Goal: Download file/media

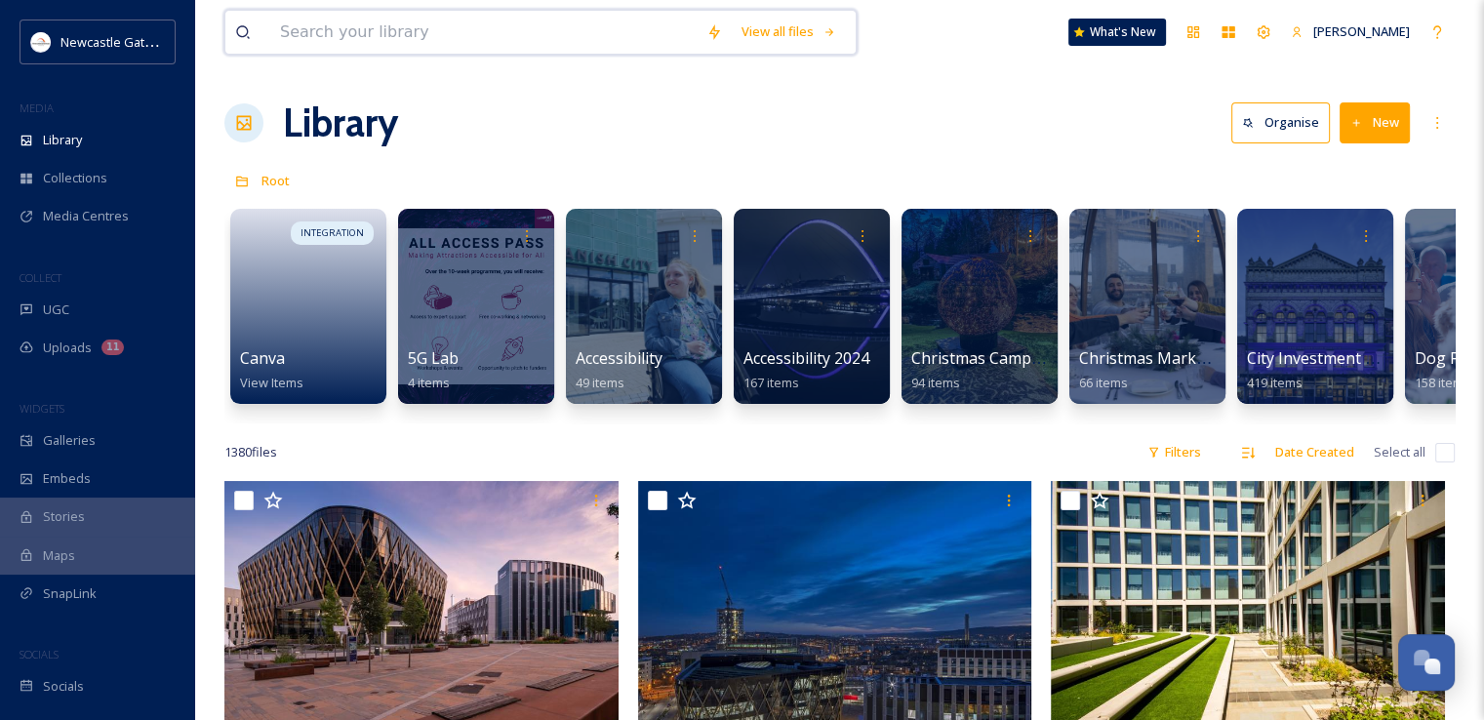
click at [388, 28] on input at bounding box center [483, 32] width 426 height 43
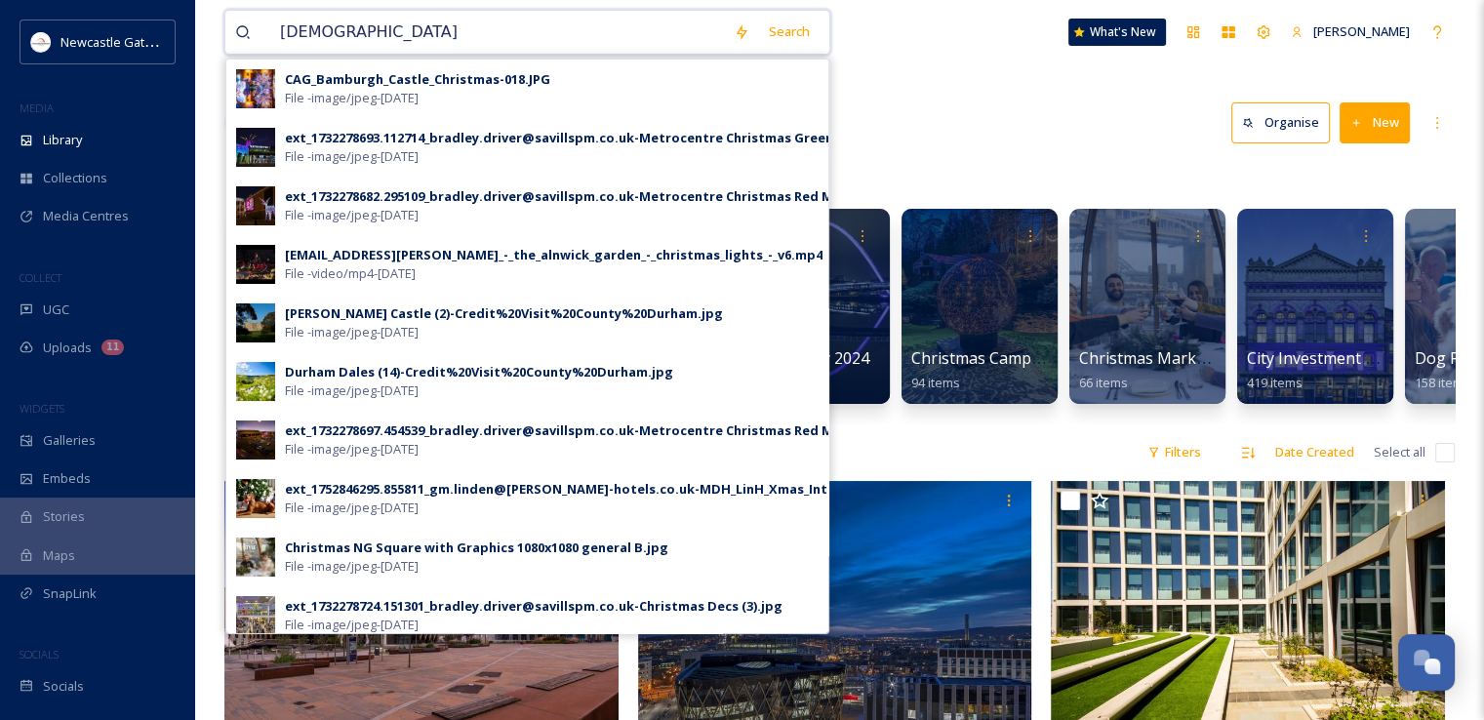
type input "Christmas"
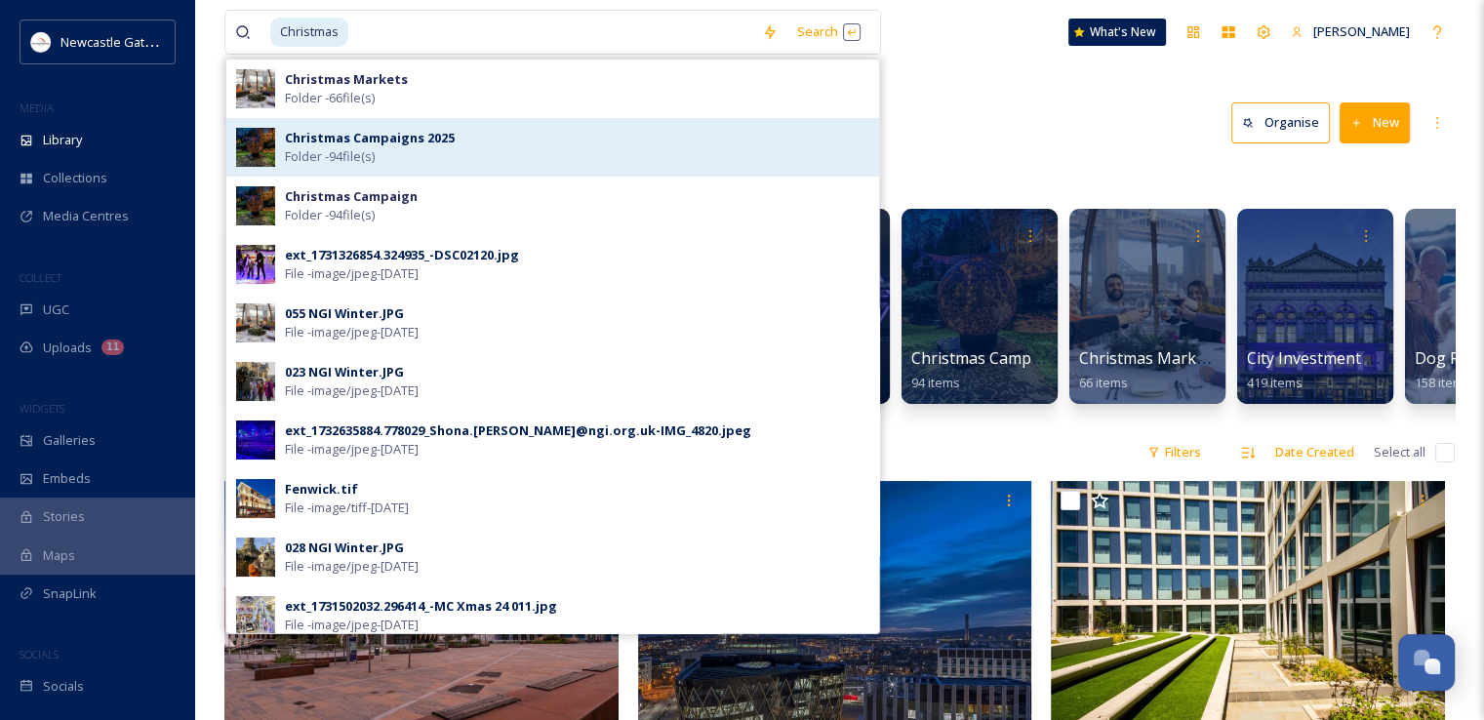
click at [379, 138] on strong "Christmas Campaigns 2025" at bounding box center [370, 138] width 170 height 18
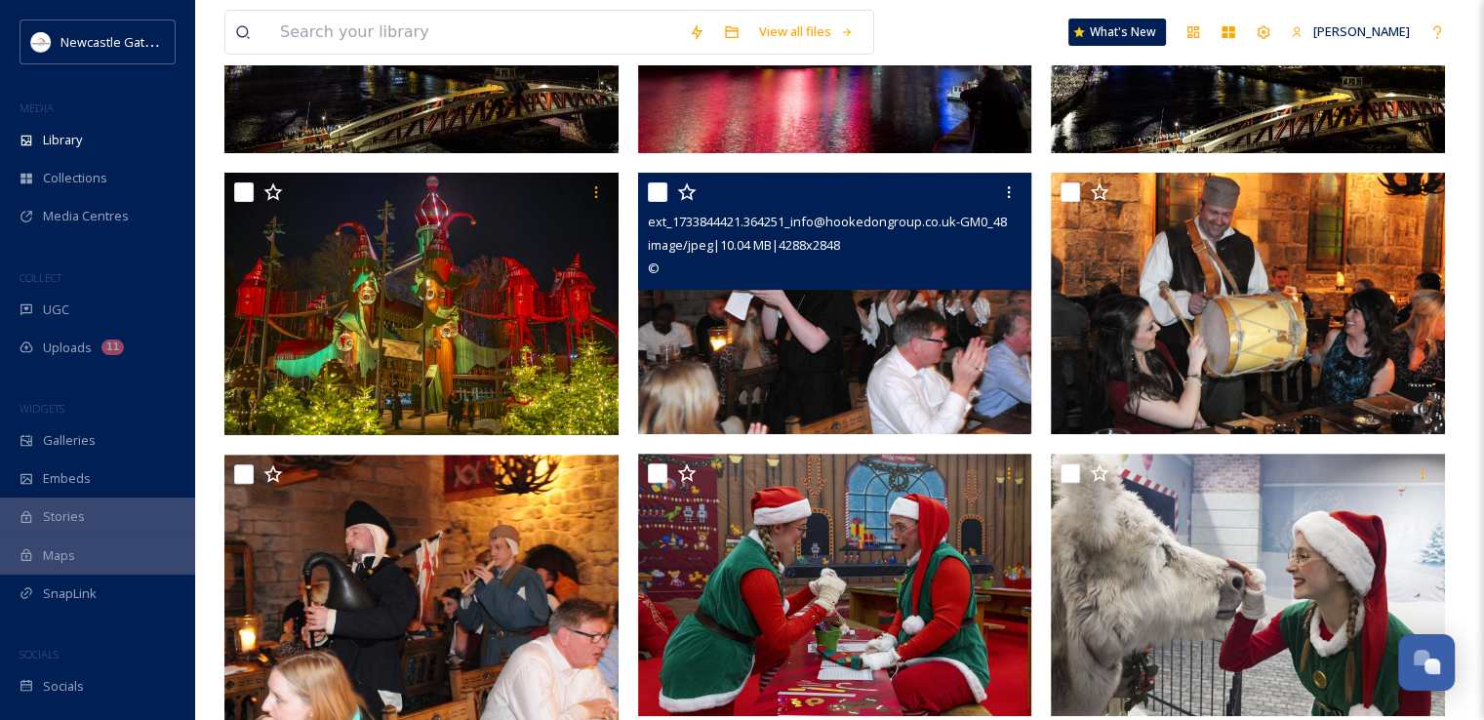
scroll to position [780, 0]
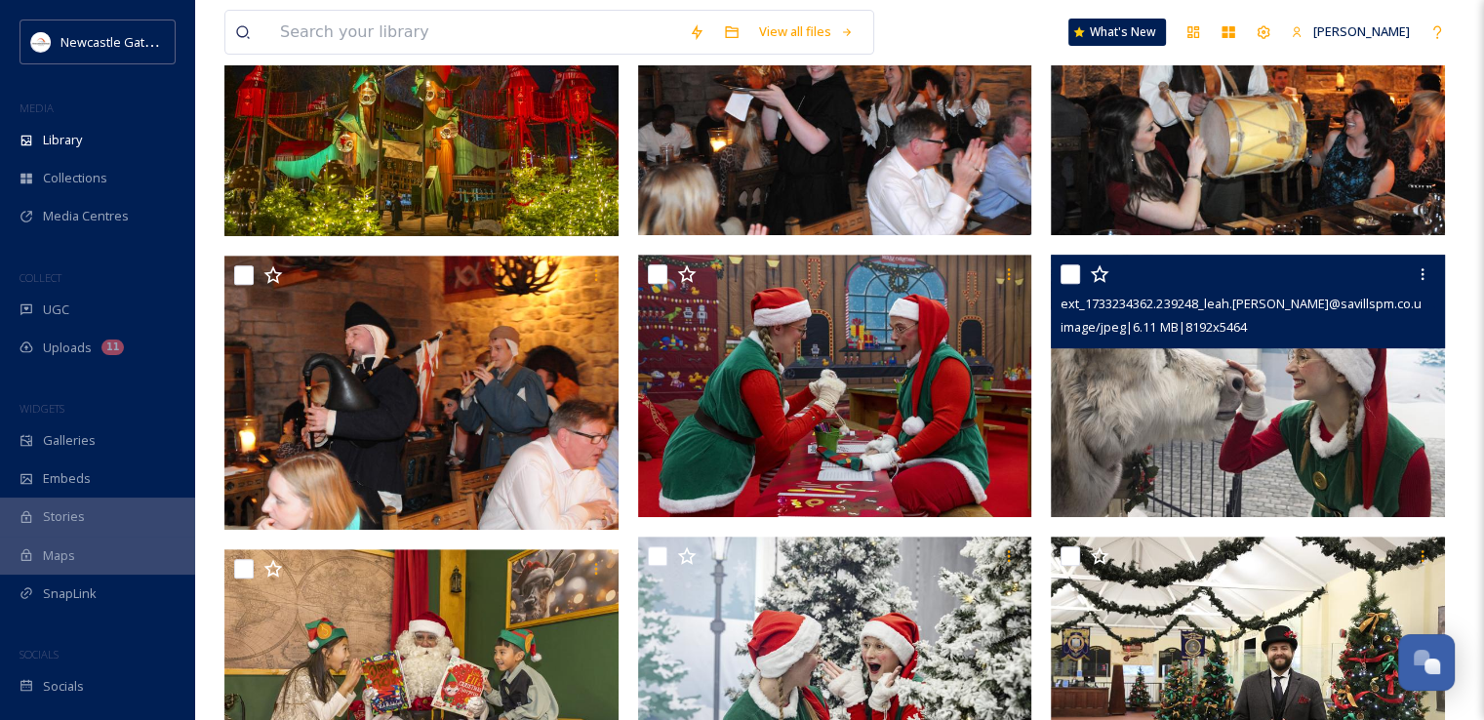
click at [1335, 368] on img at bounding box center [1248, 386] width 394 height 263
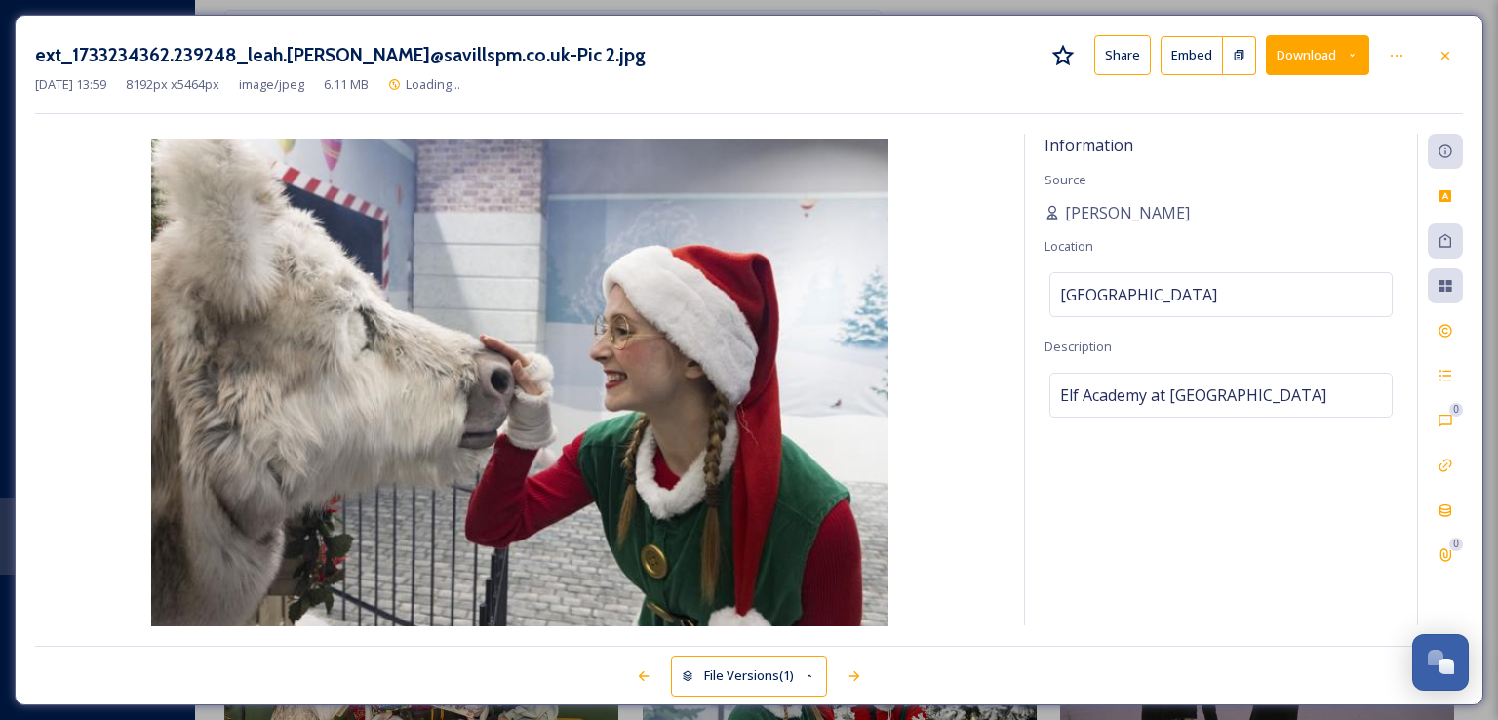
click at [1334, 50] on button "Download" at bounding box center [1317, 55] width 103 height 40
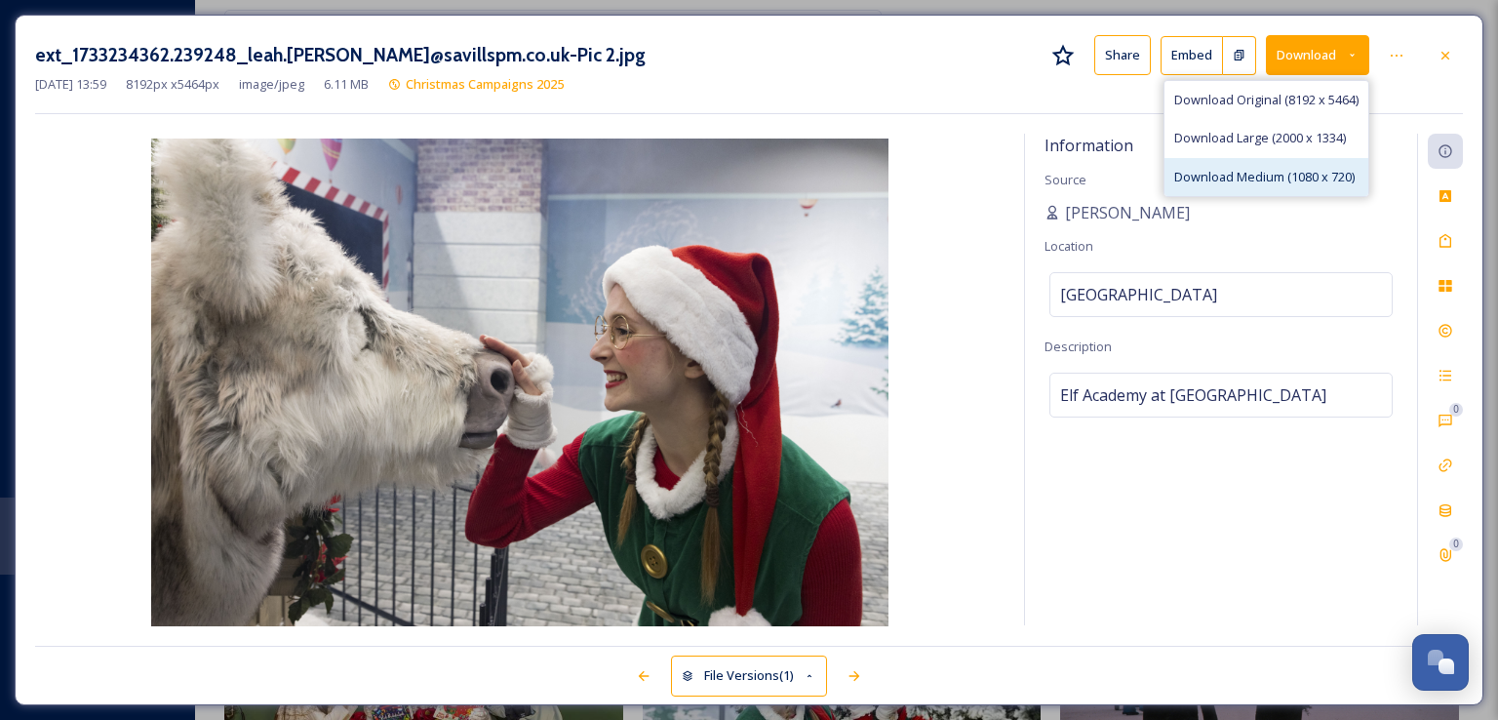
click at [1273, 177] on span "Download Medium (1080 x 720)" at bounding box center [1265, 177] width 180 height 19
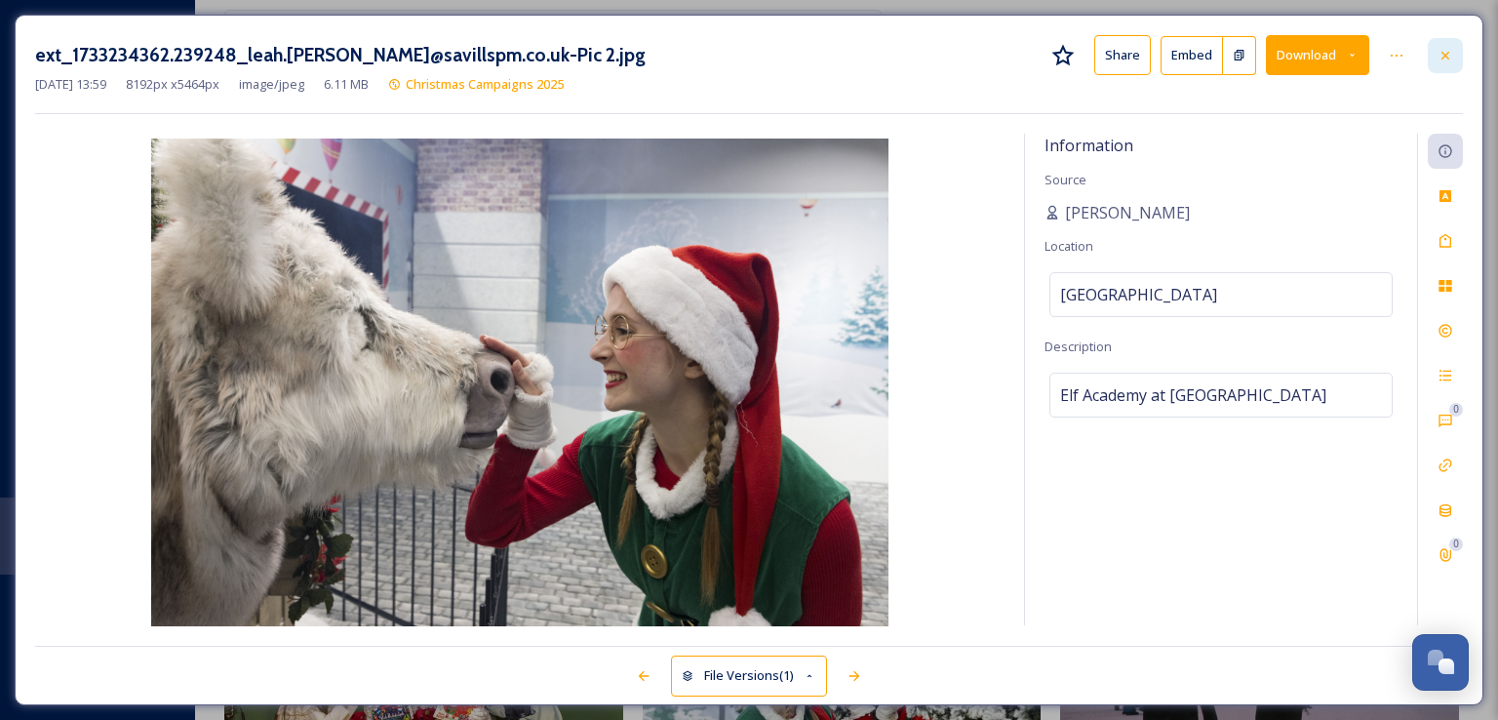
click at [1455, 51] on div at bounding box center [1445, 55] width 35 height 35
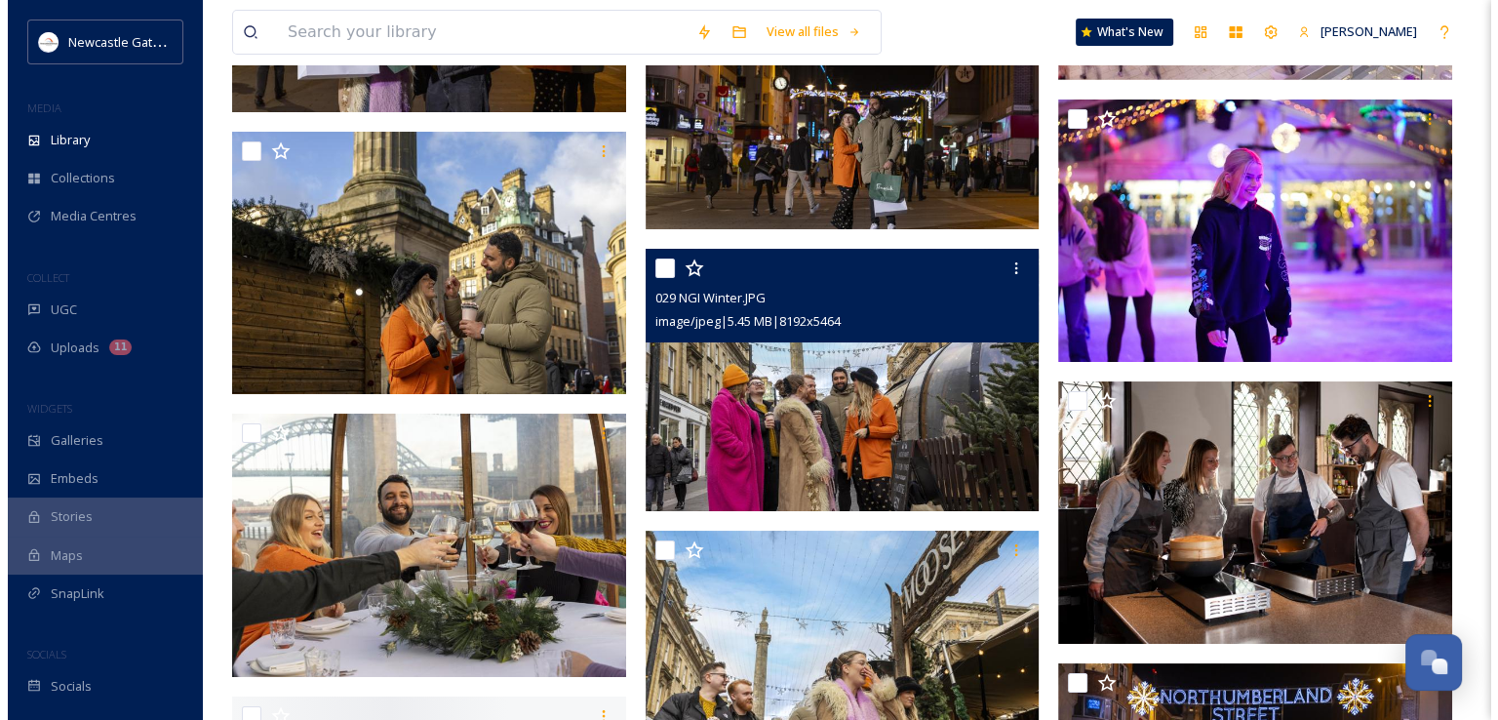
scroll to position [7697, 0]
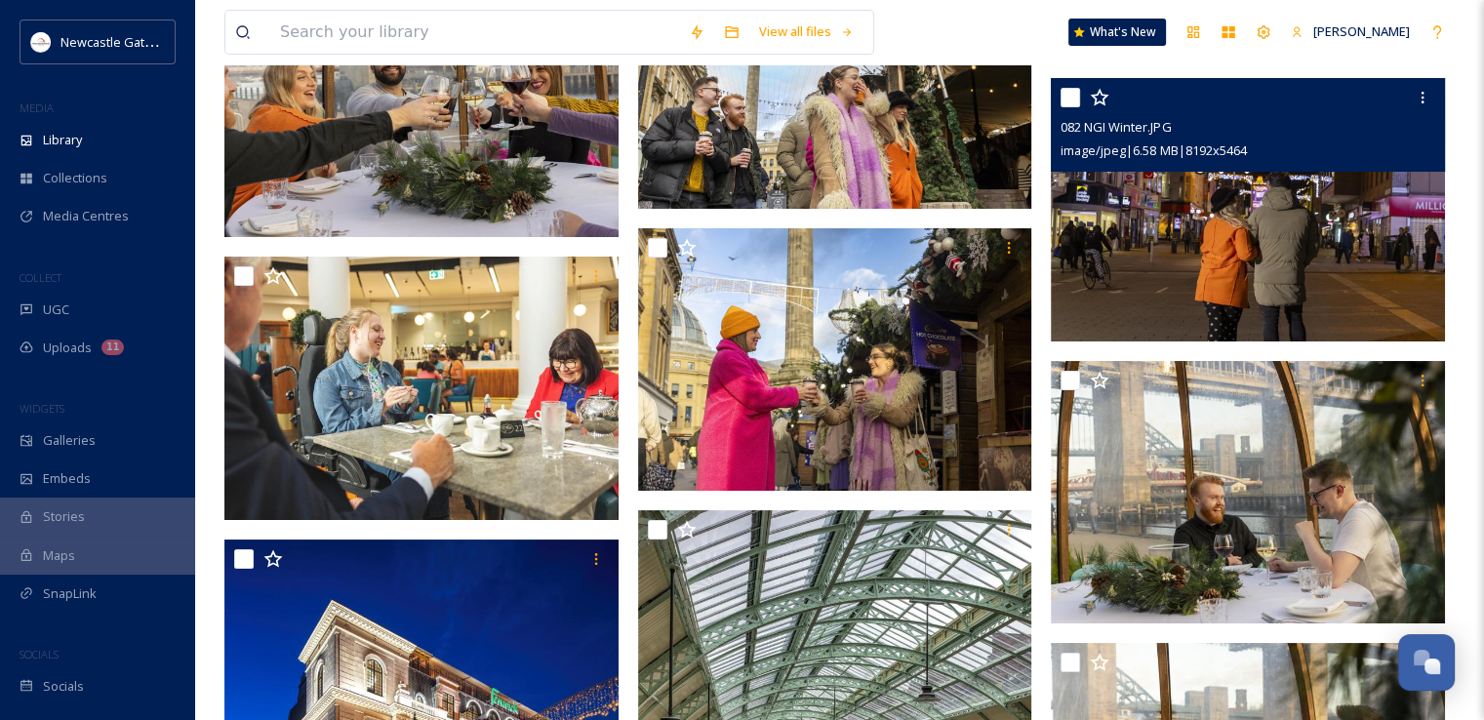
click at [1309, 205] on img at bounding box center [1248, 209] width 394 height 263
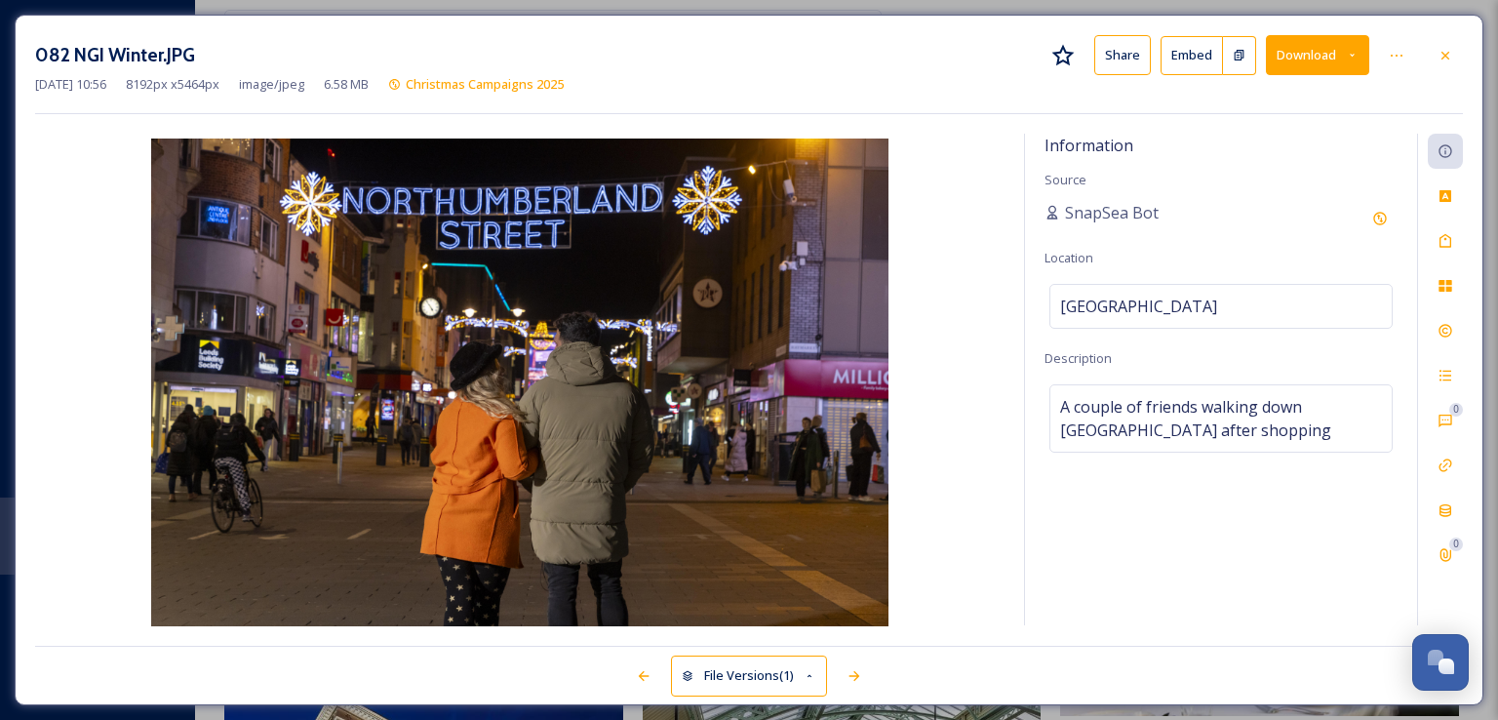
click at [1305, 50] on button "Download" at bounding box center [1317, 55] width 103 height 40
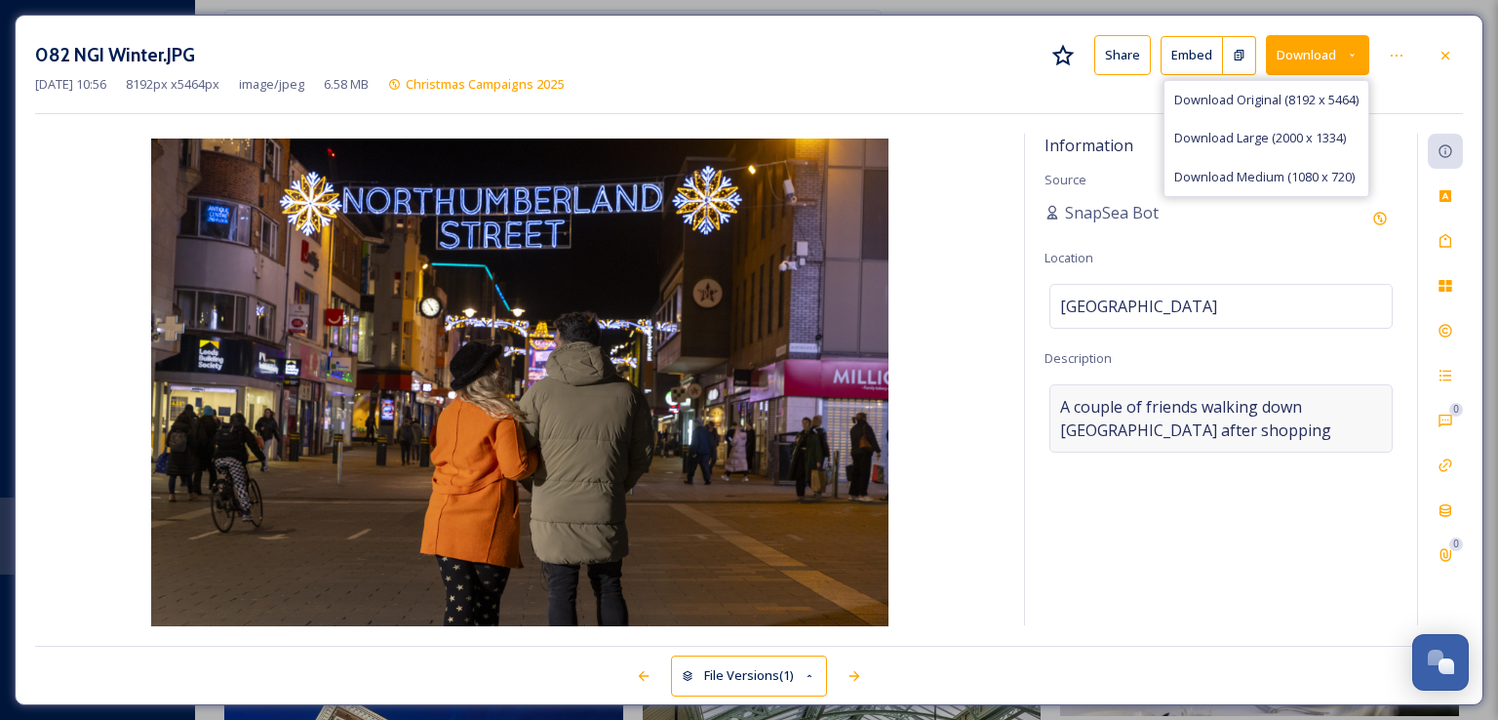
drag, startPoint x: 1194, startPoint y: 538, endPoint x: 1118, endPoint y: 425, distance: 136.4
click at [1194, 532] on div "Information Source SnapSea Bot Location [GEOGRAPHIC_DATA] Description A couple …" at bounding box center [1221, 380] width 392 height 492
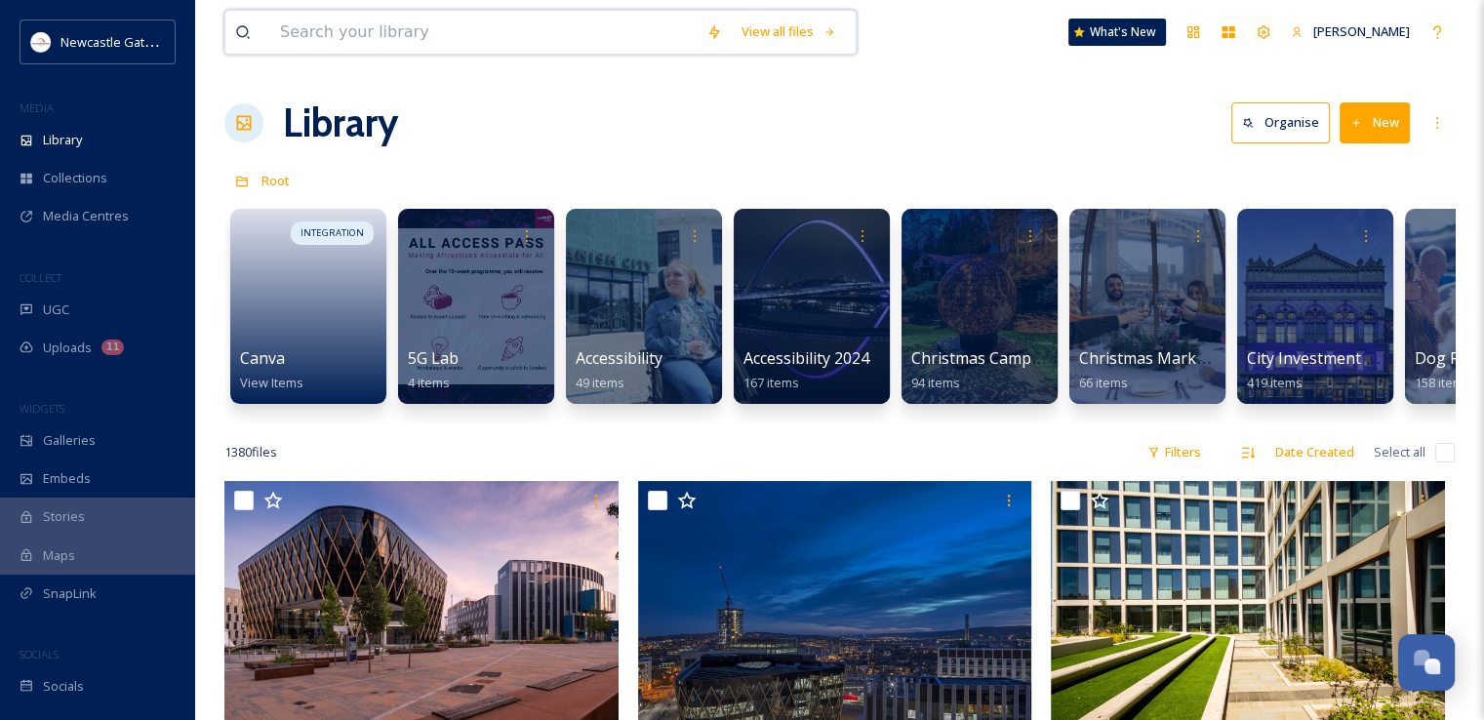
click at [357, 52] on input at bounding box center [483, 32] width 426 height 43
click at [357, 44] on input at bounding box center [483, 32] width 426 height 43
type input "h"
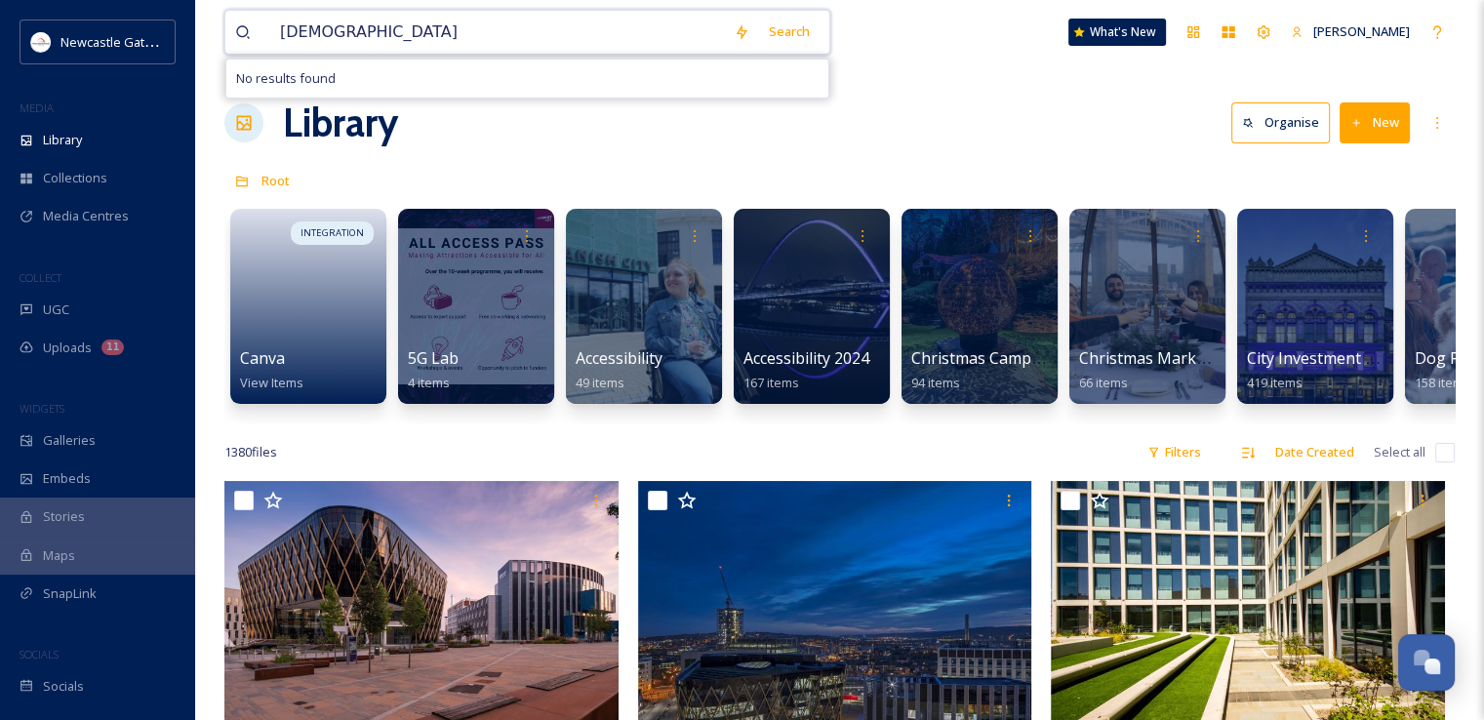
type input "Christmas"
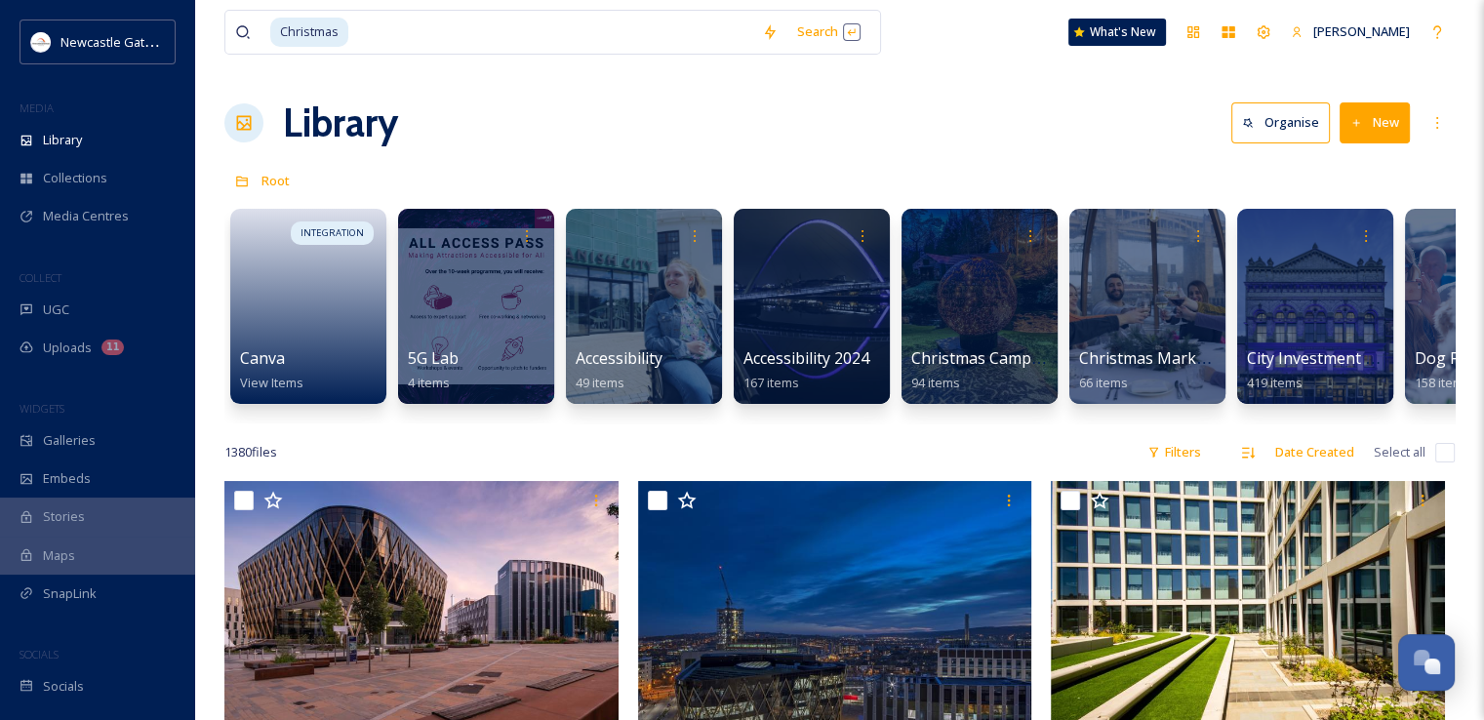
drag, startPoint x: 1005, startPoint y: 28, endPoint x: 1018, endPoint y: 40, distance: 18.0
click at [1006, 28] on div "Christmas Search What's New [PERSON_NAME]" at bounding box center [839, 32] width 1230 height 64
click at [441, 20] on input at bounding box center [551, 32] width 402 height 43
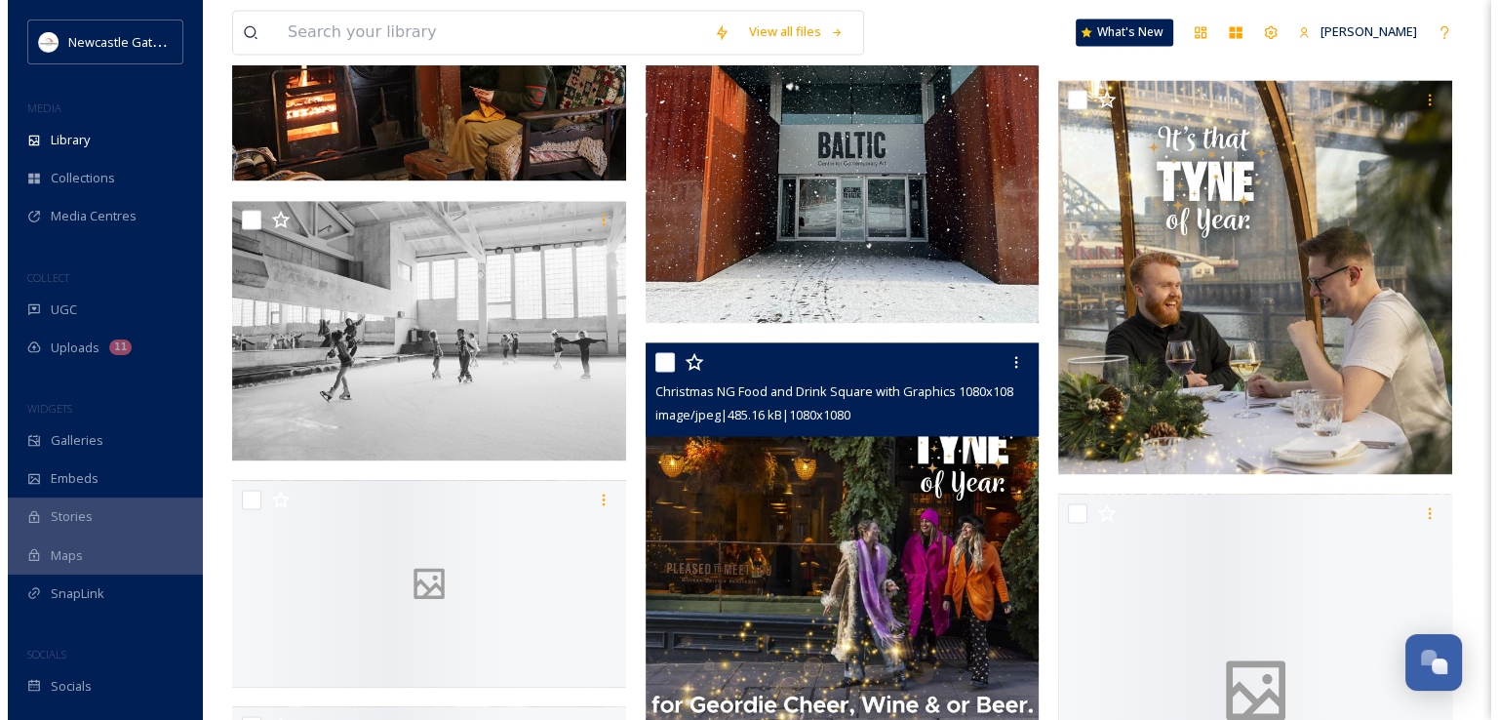
scroll to position [3122, 0]
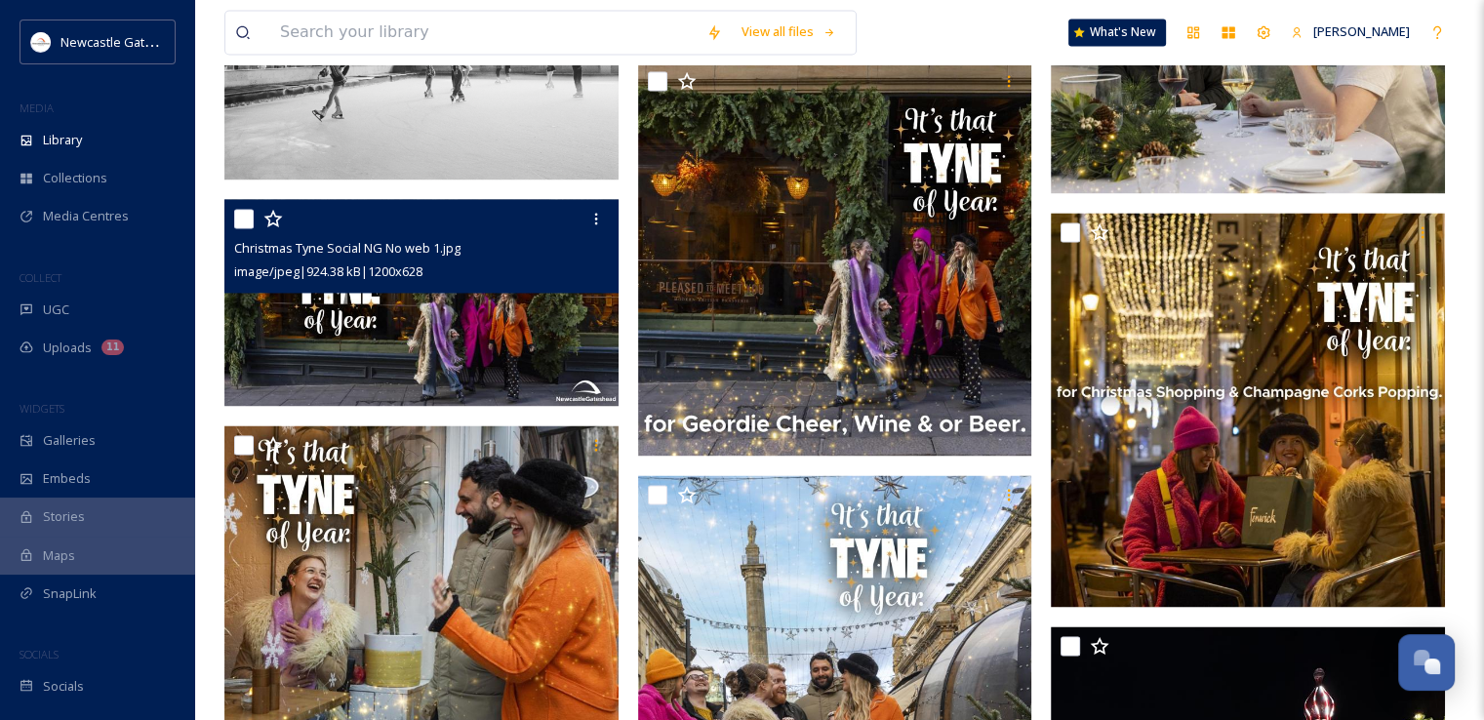
click at [482, 326] on img at bounding box center [421, 302] width 394 height 206
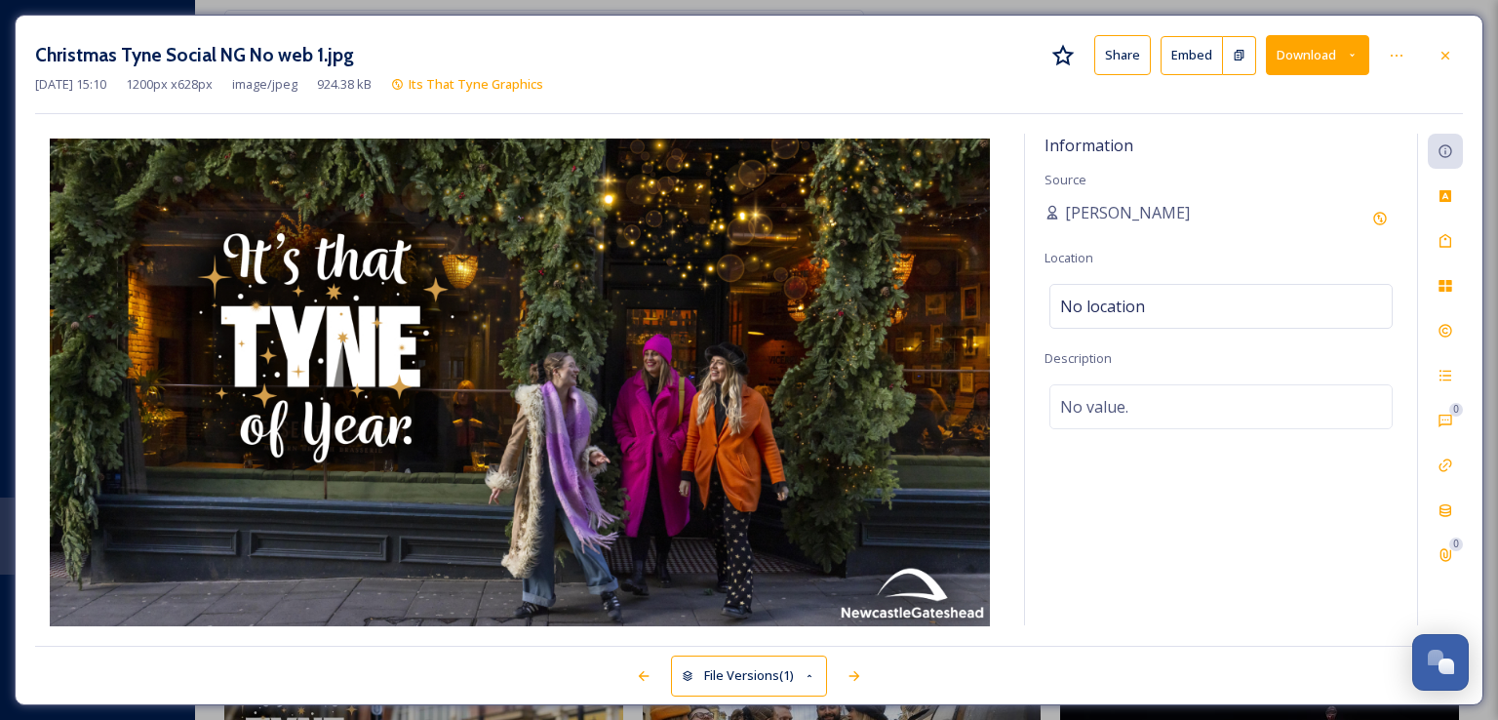
click at [1299, 45] on button "Download" at bounding box center [1317, 55] width 103 height 40
click at [1103, 457] on div "Information Source [PERSON_NAME] Location No location Description No value." at bounding box center [1221, 380] width 392 height 492
click at [1315, 20] on div "Christmas Tyne Social NG No web 1.jpg Share Embed Download [DATE] 15:10 1200 px…" at bounding box center [749, 360] width 1469 height 691
click at [1303, 46] on button "Download" at bounding box center [1317, 55] width 103 height 40
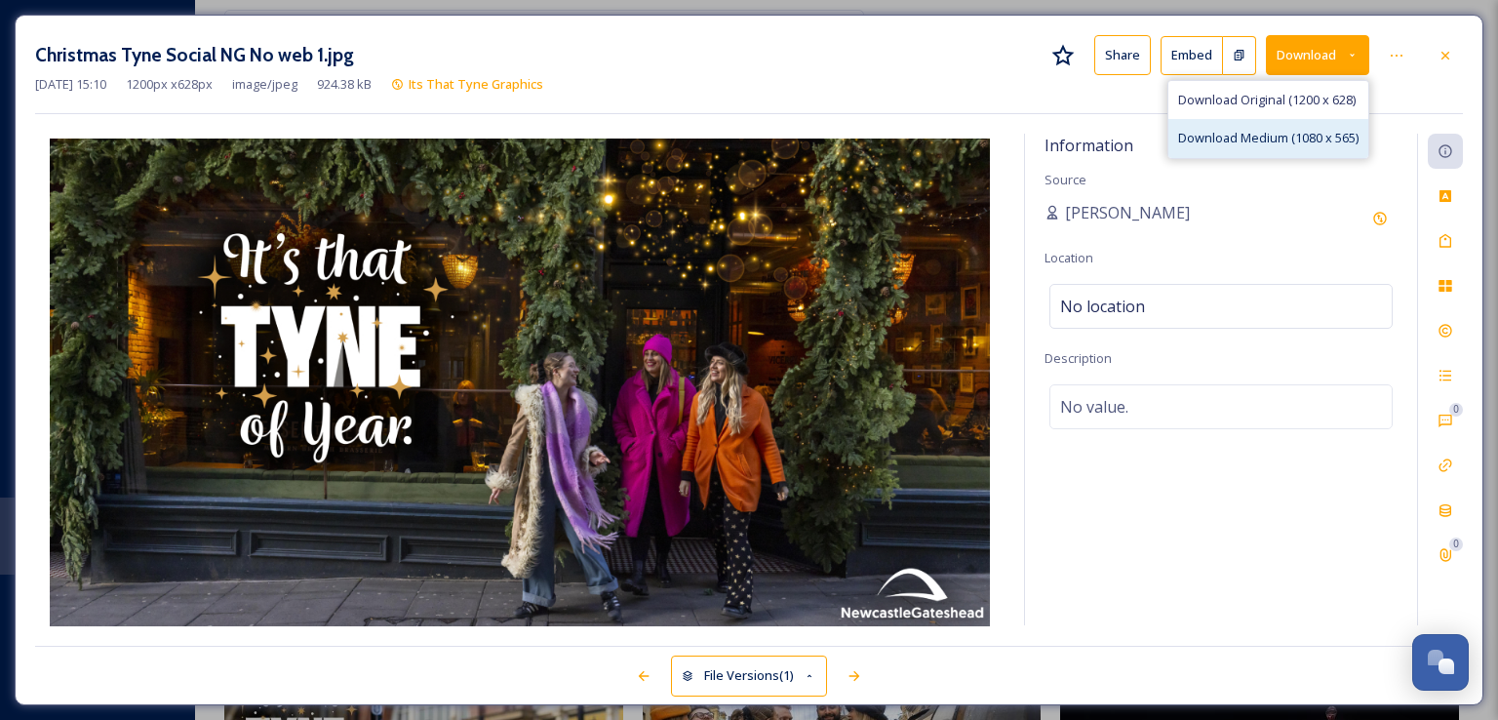
click at [1271, 130] on span "Download Medium (1080 x 565)" at bounding box center [1268, 138] width 180 height 19
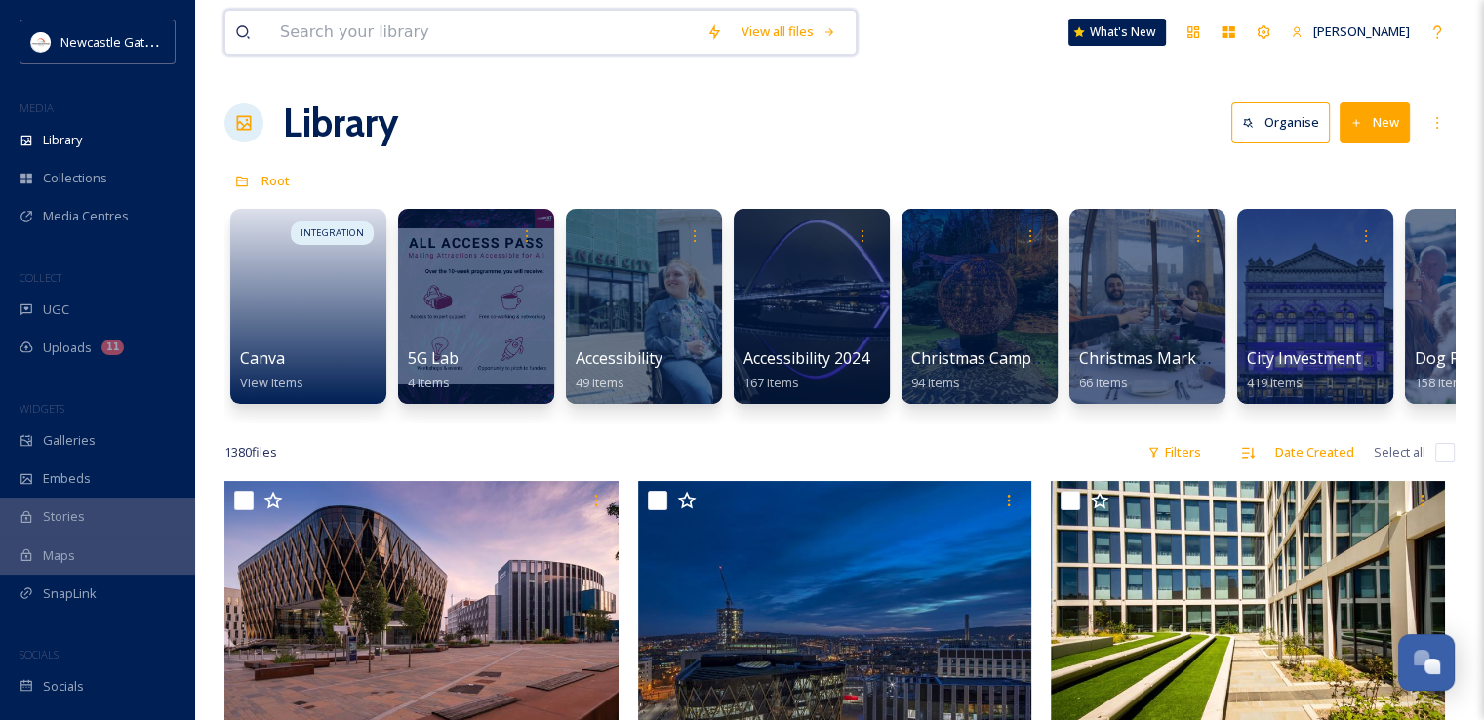
click at [299, 32] on input at bounding box center [483, 32] width 426 height 43
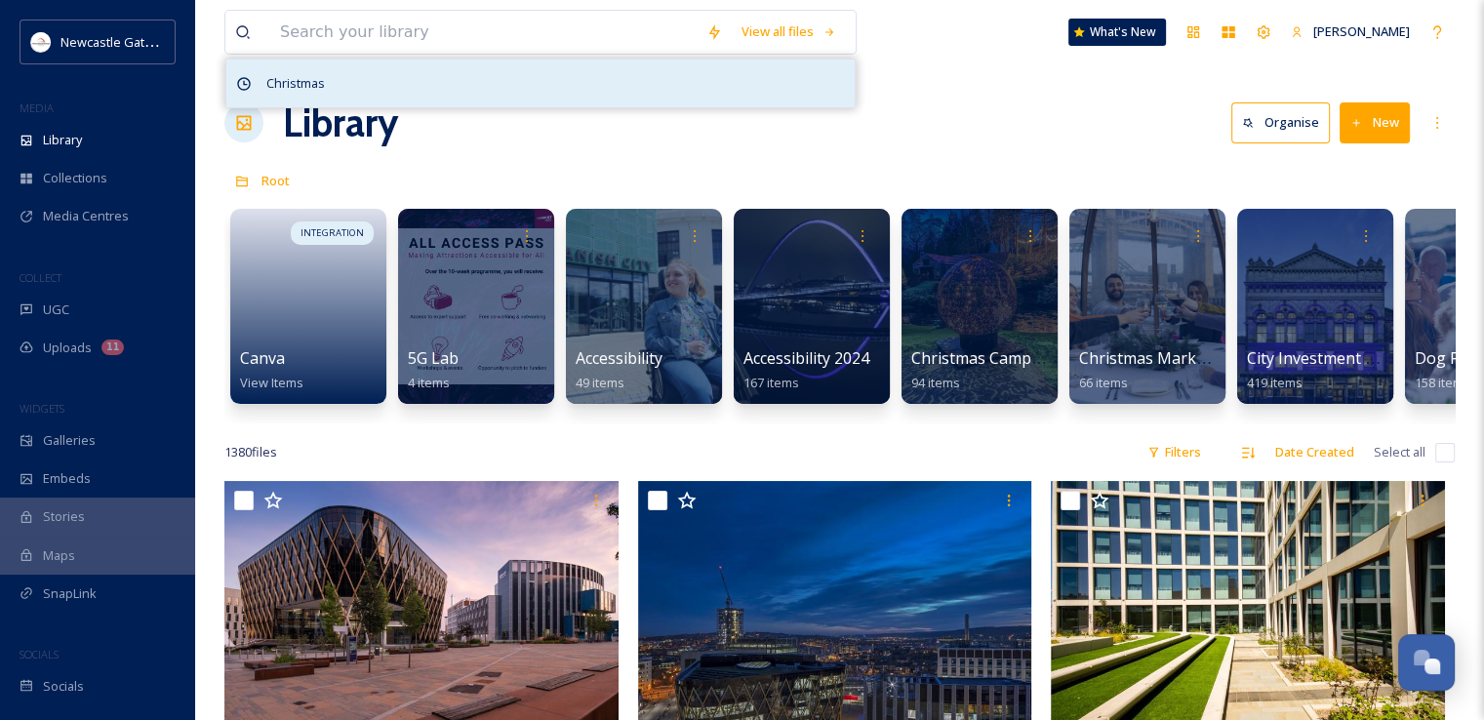
click at [320, 77] on span "Christmas" at bounding box center [296, 83] width 78 height 28
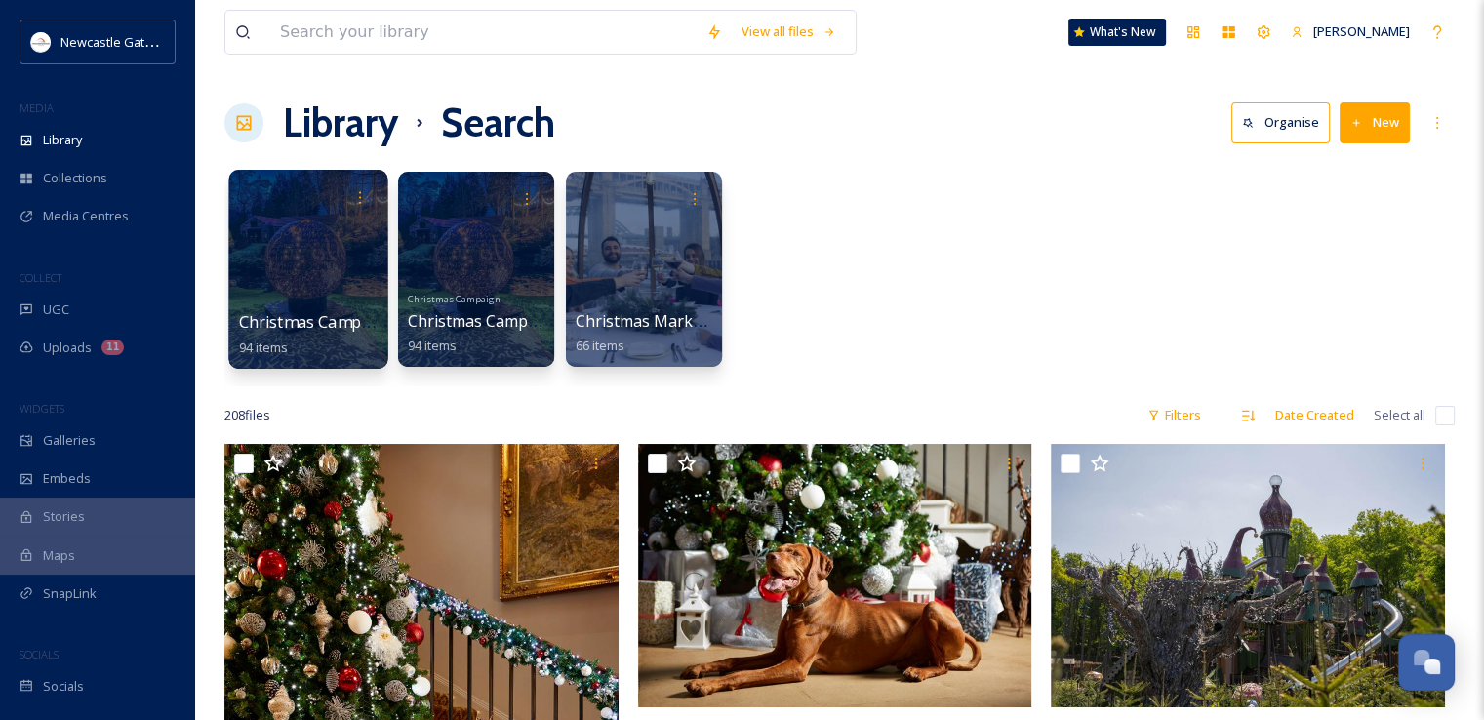
click at [310, 259] on div at bounding box center [307, 269] width 159 height 199
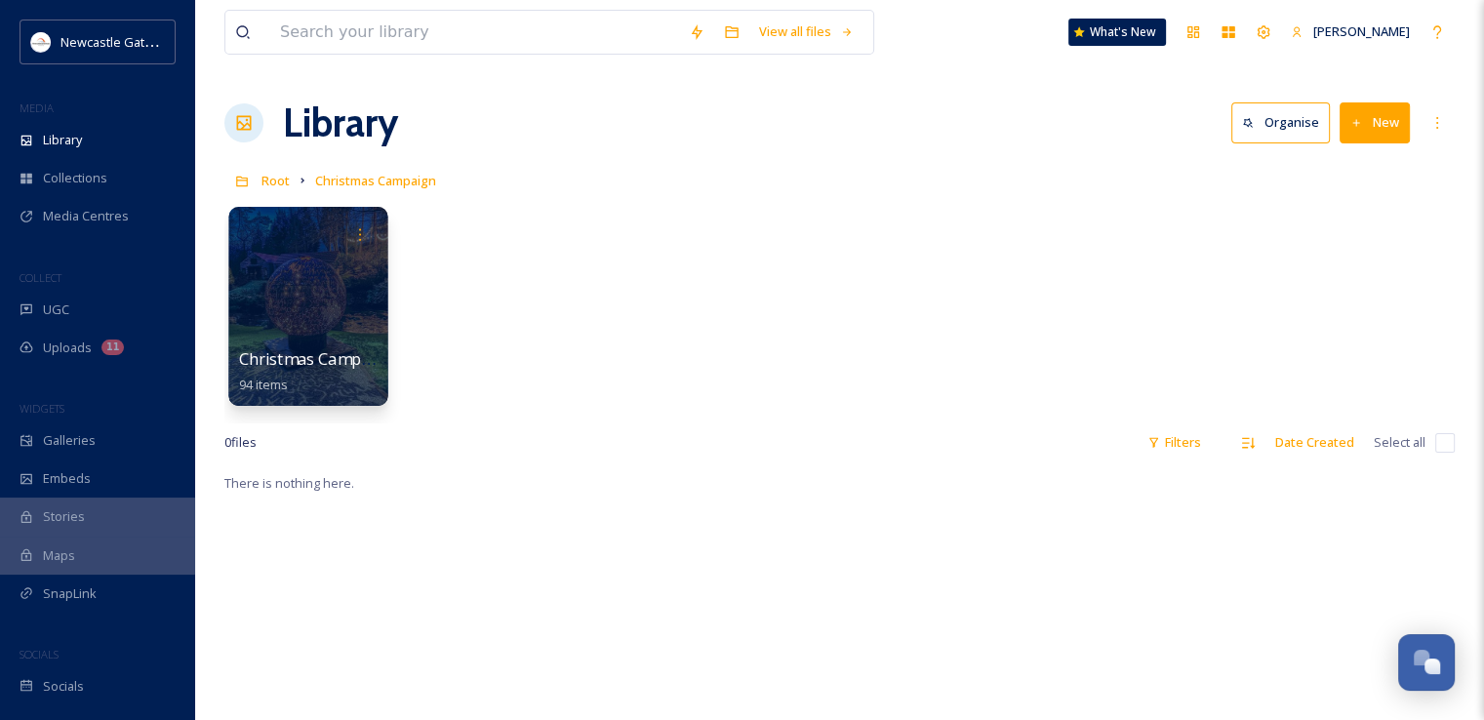
click at [298, 295] on div at bounding box center [307, 306] width 159 height 199
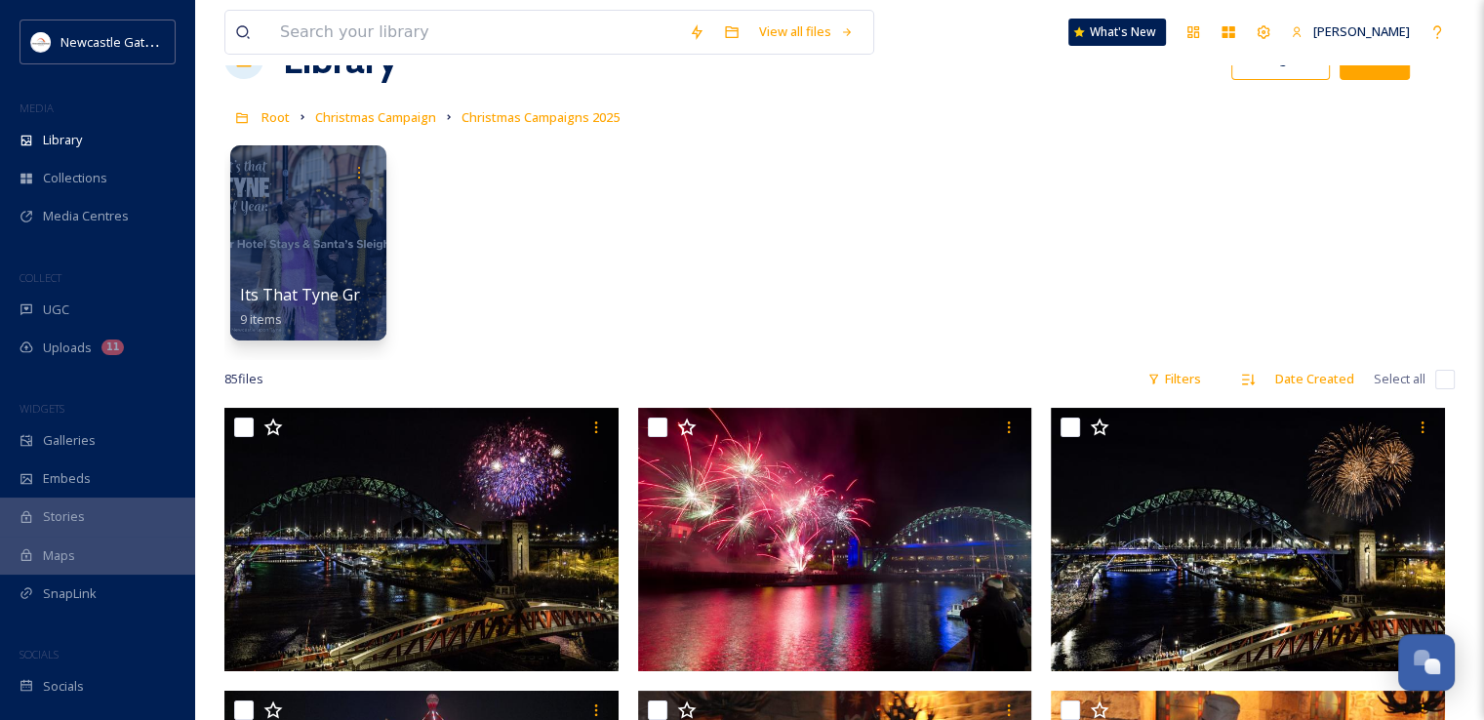
scroll to position [98, 0]
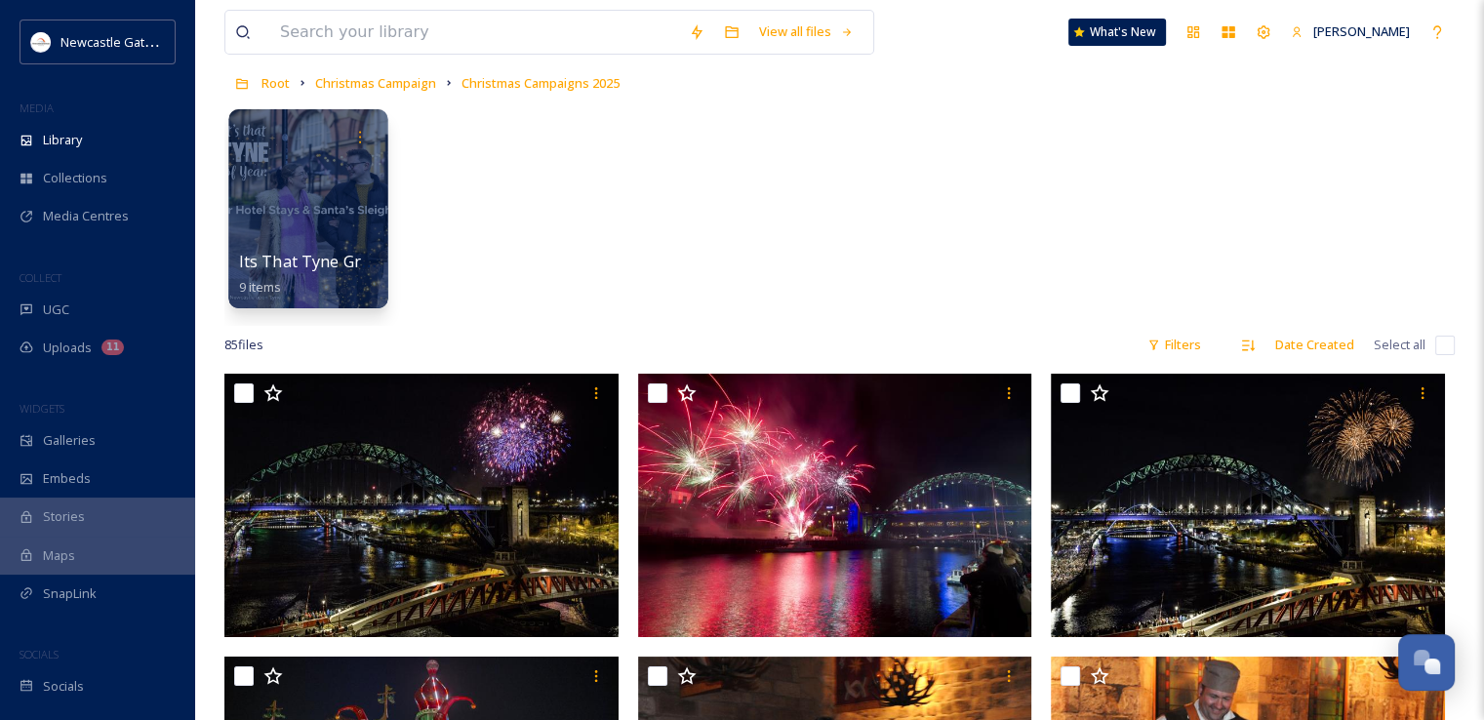
click at [293, 211] on div at bounding box center [307, 208] width 159 height 199
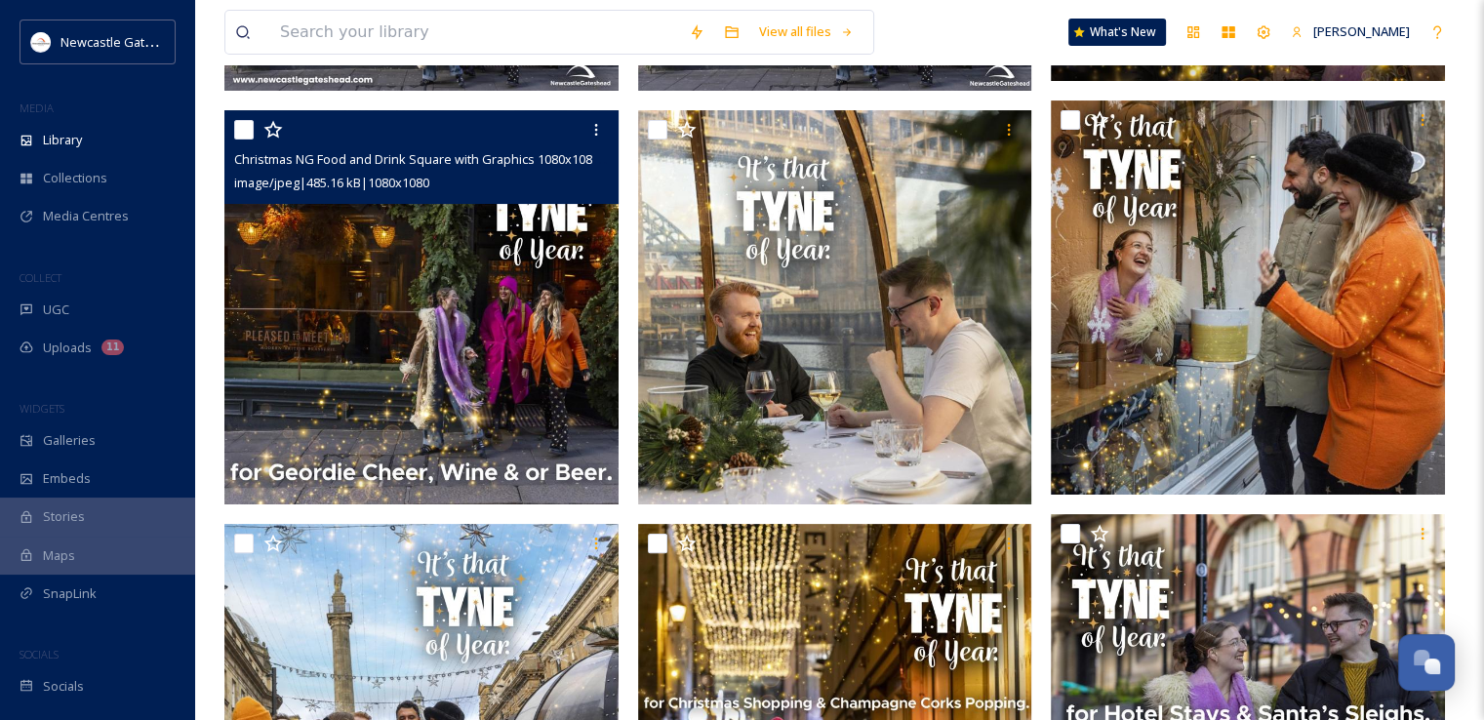
scroll to position [222, 0]
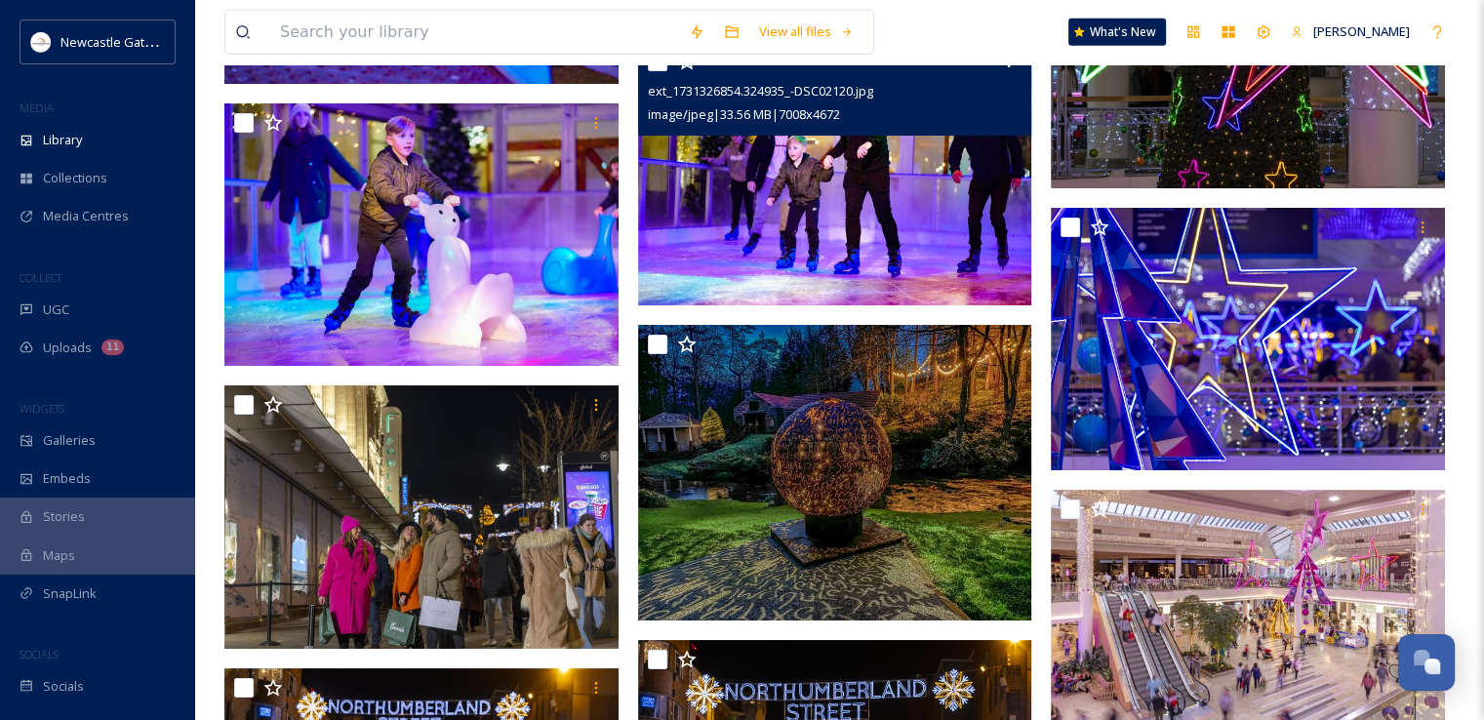
scroll to position [7121, 0]
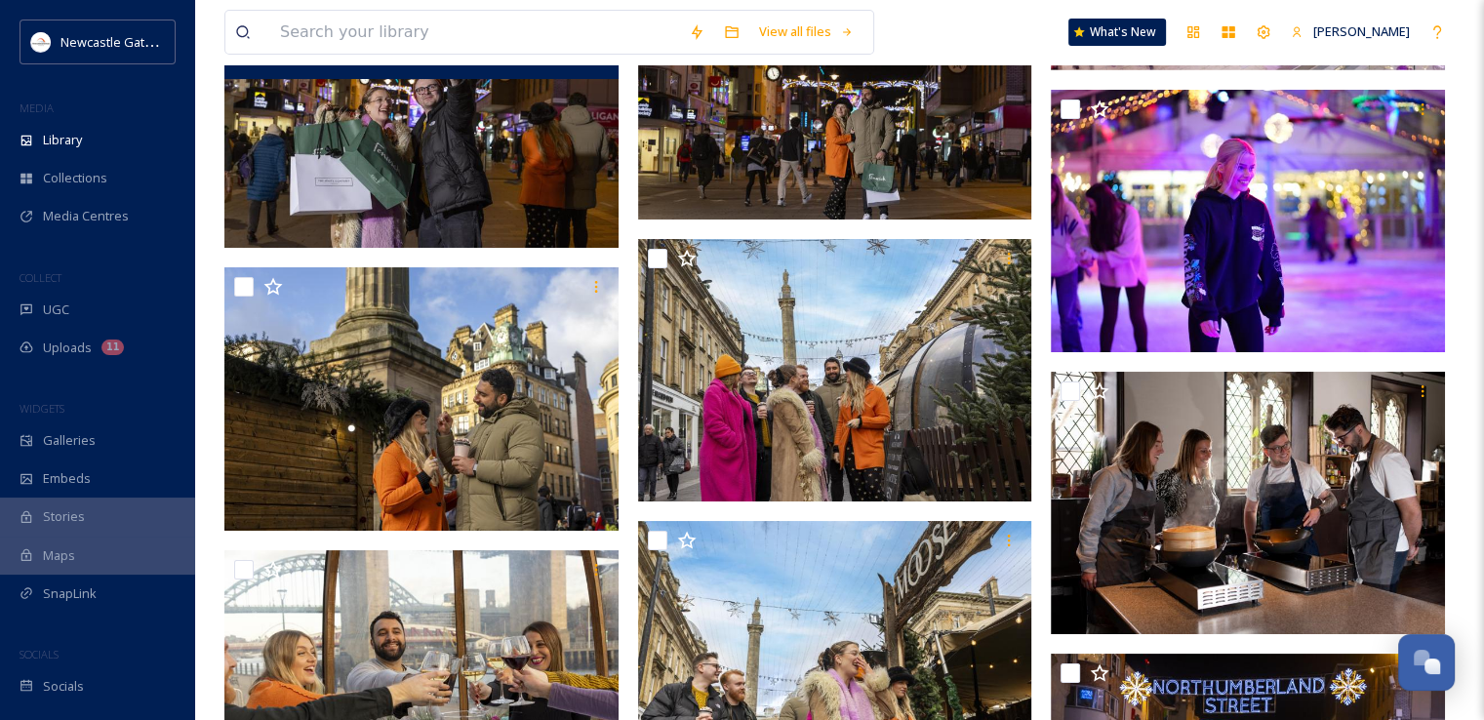
click at [412, 149] on img at bounding box center [421, 116] width 394 height 263
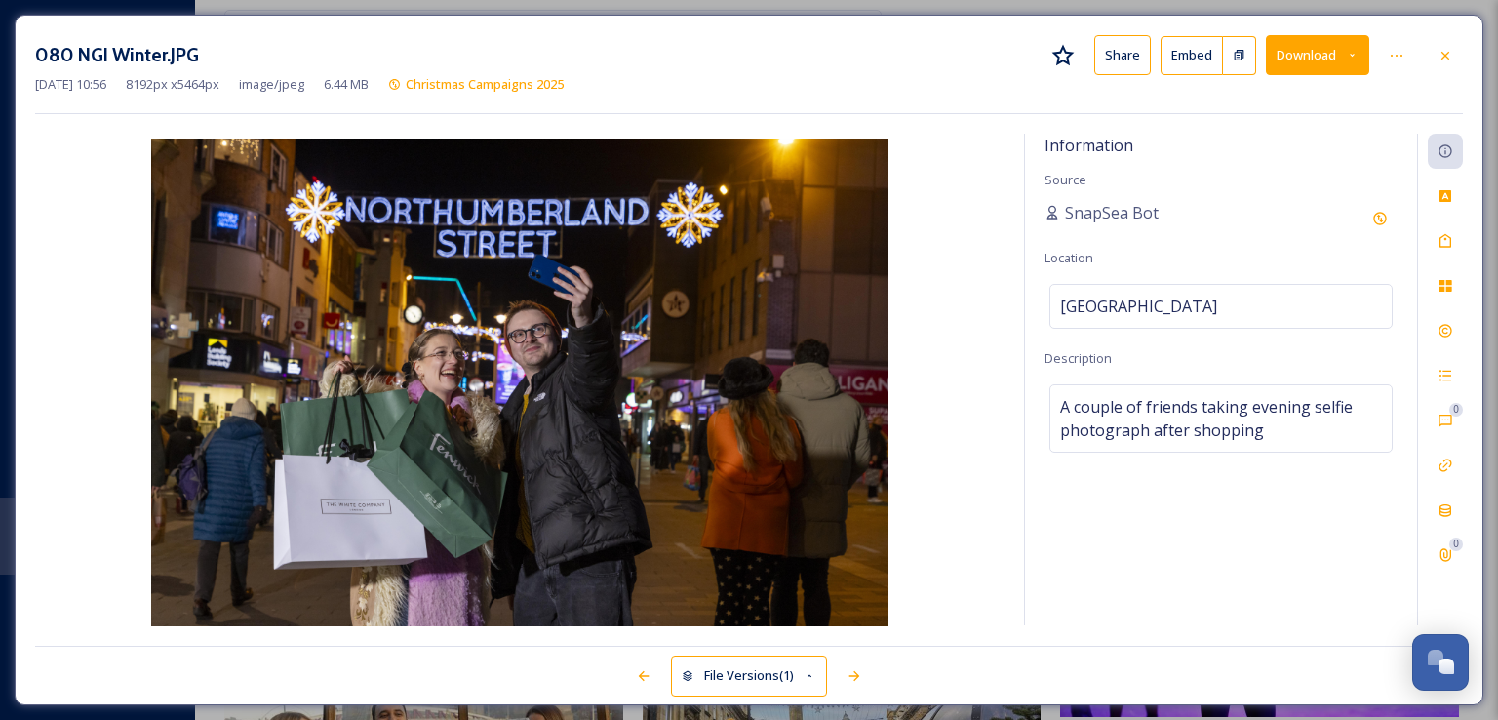
scroll to position [6915, 0]
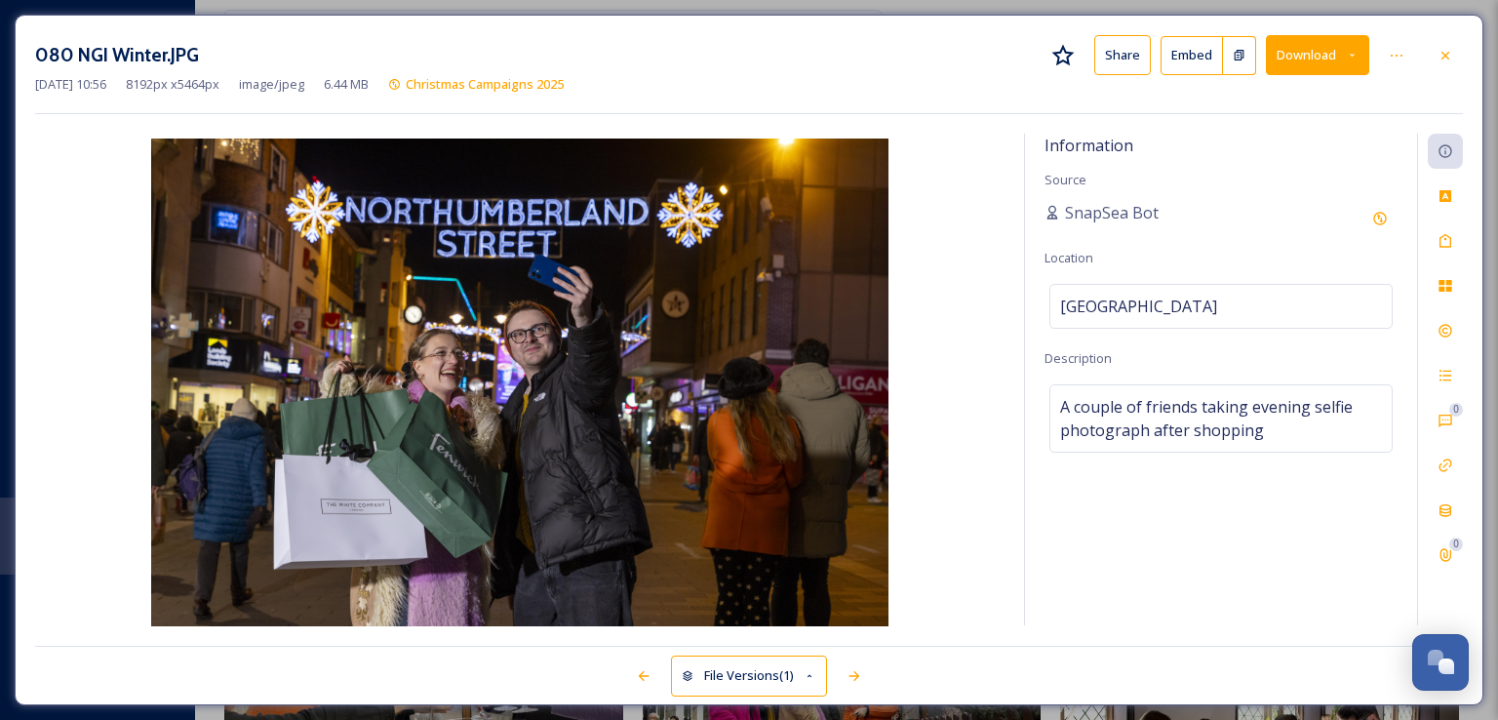
click at [1302, 51] on button "Download" at bounding box center [1317, 55] width 103 height 40
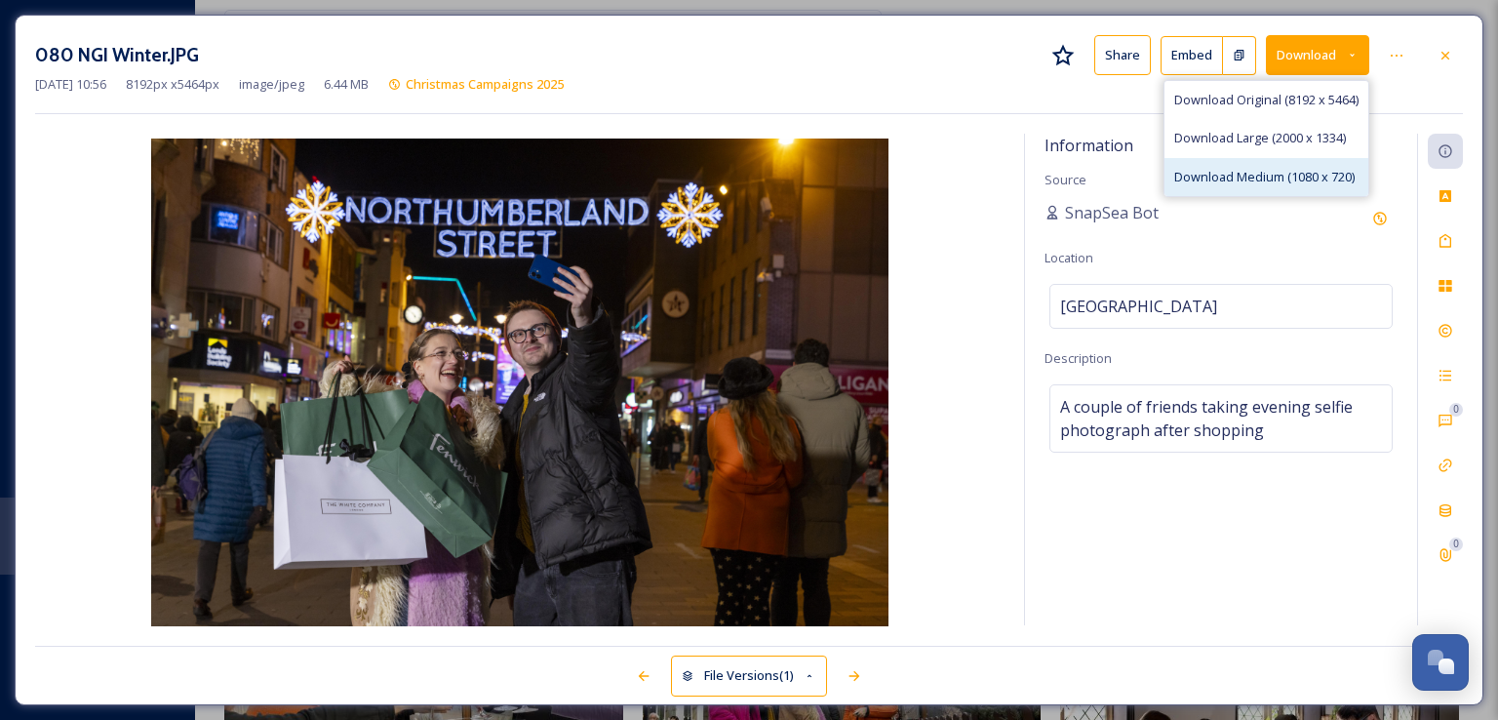
click at [1252, 184] on span "Download Medium (1080 x 720)" at bounding box center [1265, 177] width 180 height 19
